Goal: Information Seeking & Learning: Learn about a topic

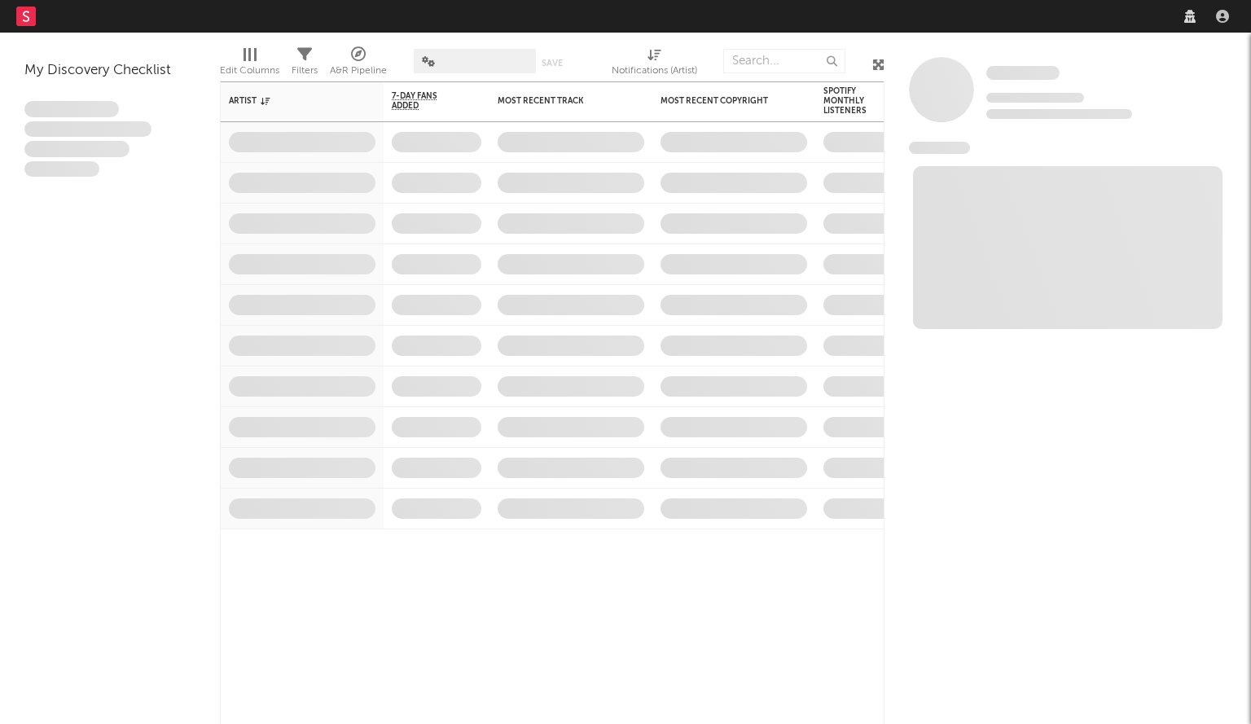
click at [997, 15] on nav "Dashboard Discovery Assistant Charts Leads" at bounding box center [625, 16] width 1251 height 33
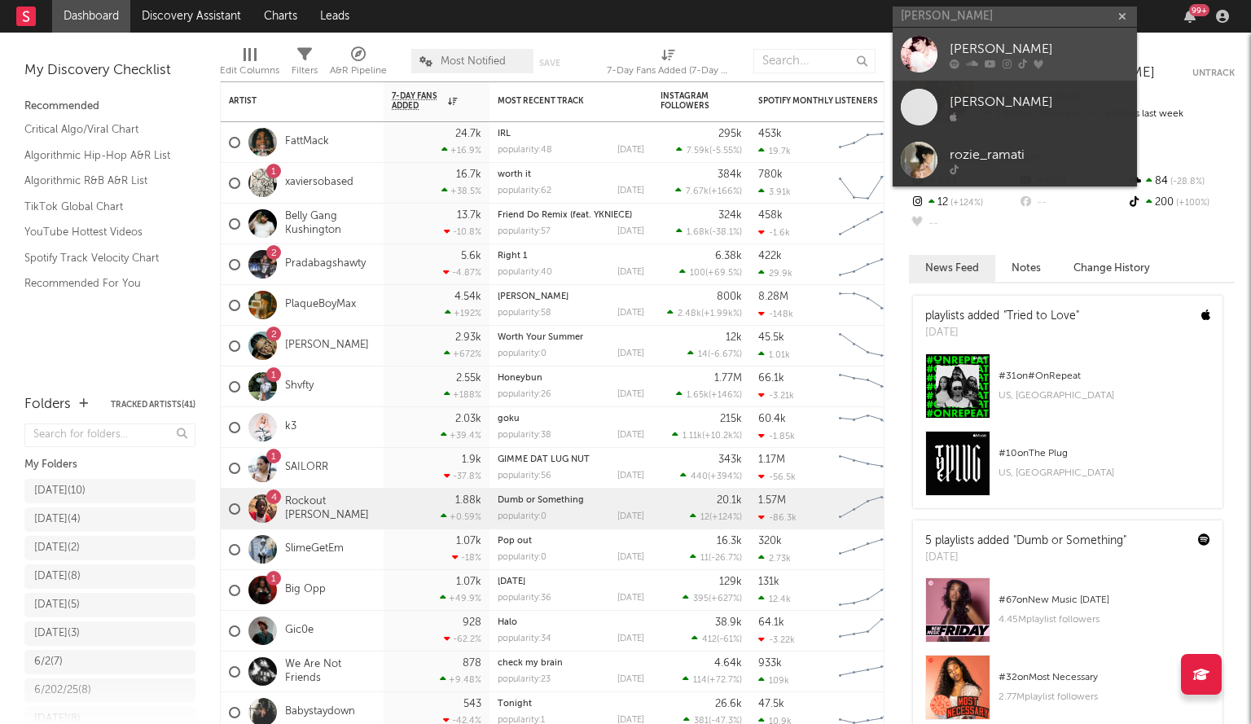
type input "[PERSON_NAME]"
click at [966, 62] on icon at bounding box center [972, 64] width 12 height 10
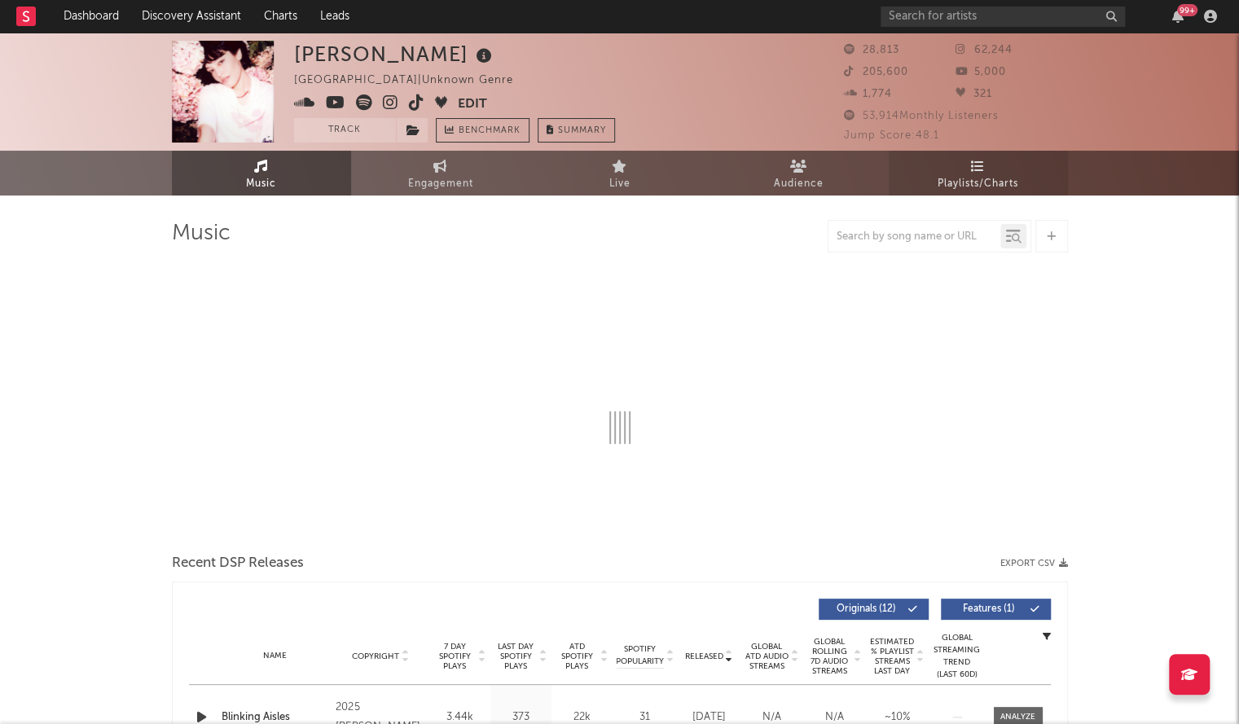
select select "6m"
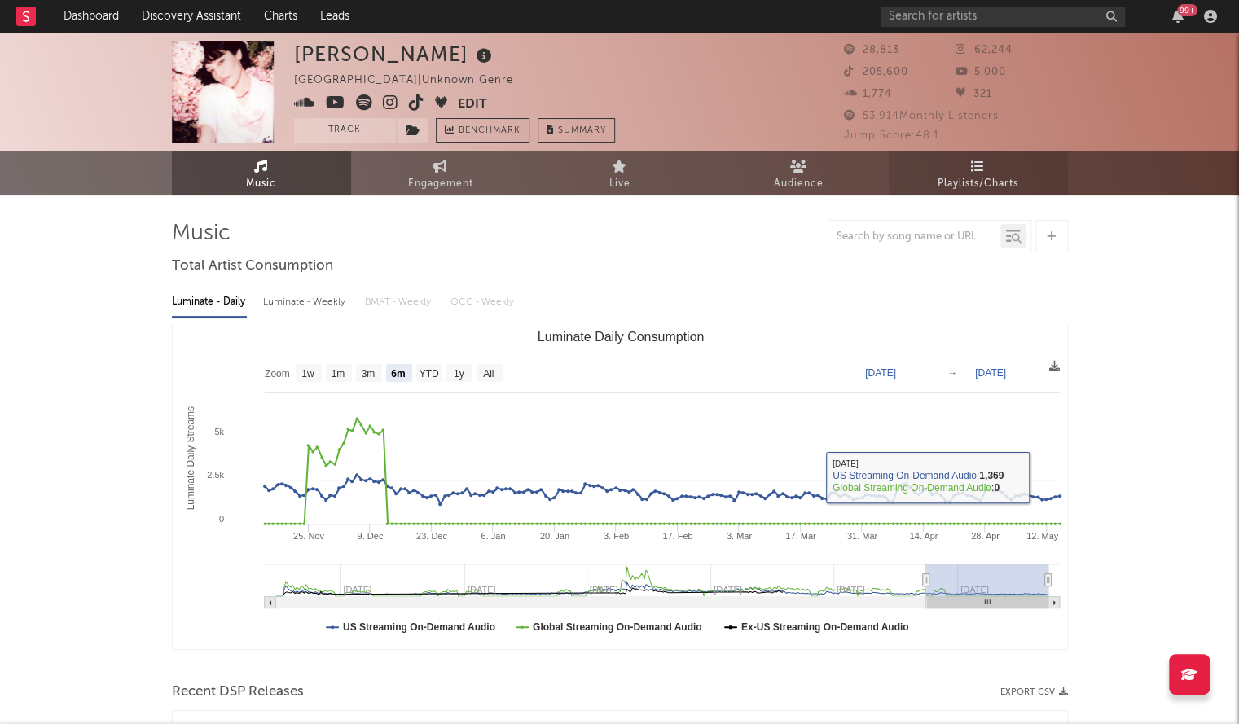
click at [992, 182] on span "Playlists/Charts" at bounding box center [978, 184] width 81 height 20
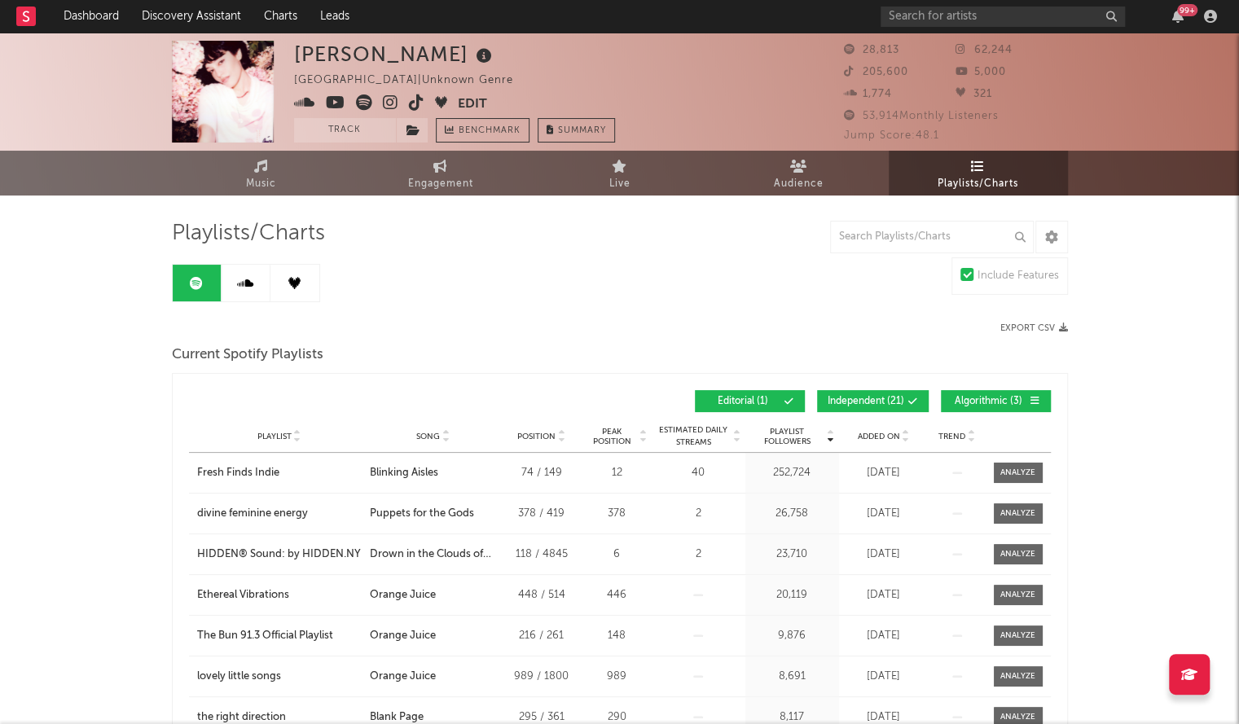
click at [868, 432] on span "Added On" at bounding box center [879, 437] width 42 height 10
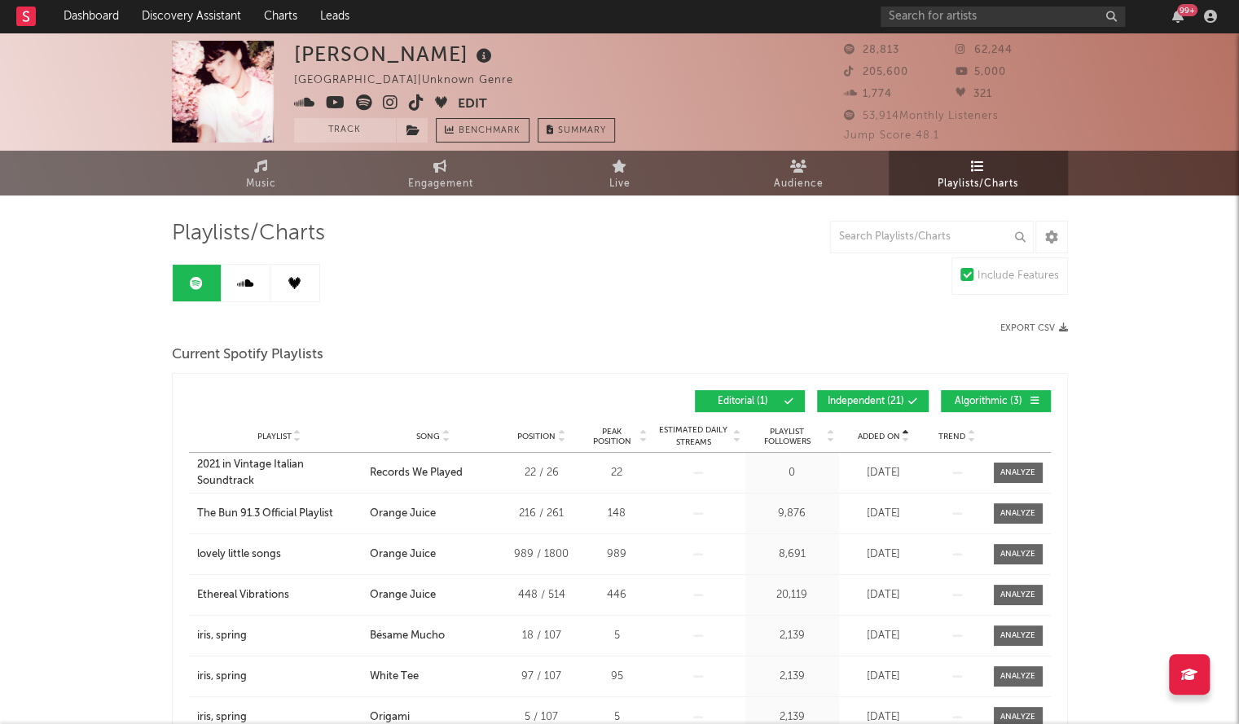
click at [868, 432] on span "Added On" at bounding box center [879, 437] width 42 height 10
